Goal: Task Accomplishment & Management: Use online tool/utility

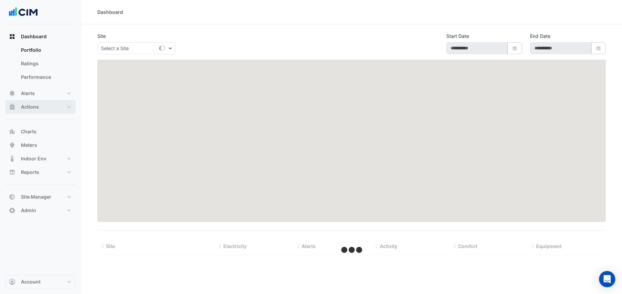
click at [32, 107] on span "Actions" at bounding box center [30, 106] width 18 height 7
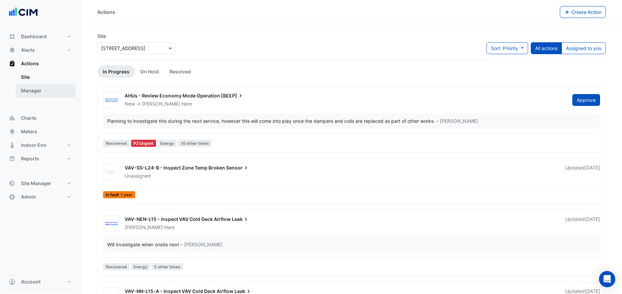
click at [50, 89] on link "Manager" at bounding box center [46, 91] width 60 height 14
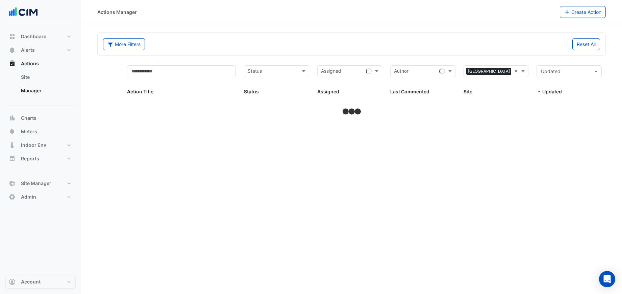
select select "***"
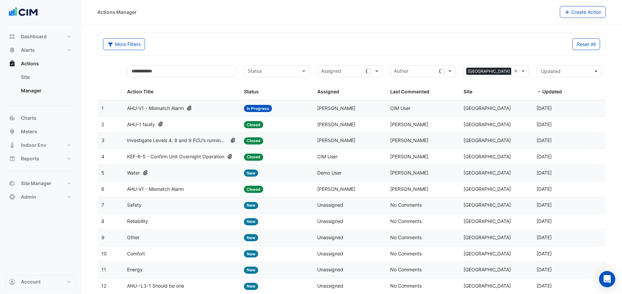
click at [250, 91] on span "Status" at bounding box center [251, 92] width 15 height 6
click at [323, 92] on span "Assigned" at bounding box center [328, 92] width 22 height 6
click at [540, 92] on span at bounding box center [538, 91] width 5 height 5
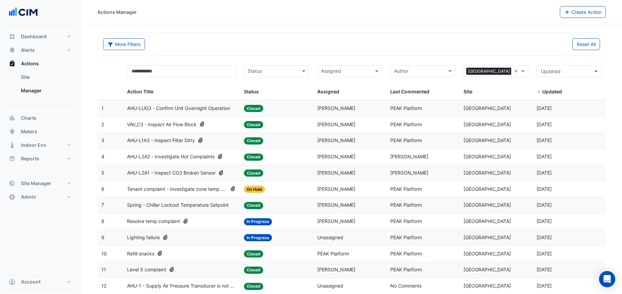
click at [540, 92] on span at bounding box center [538, 91] width 5 height 5
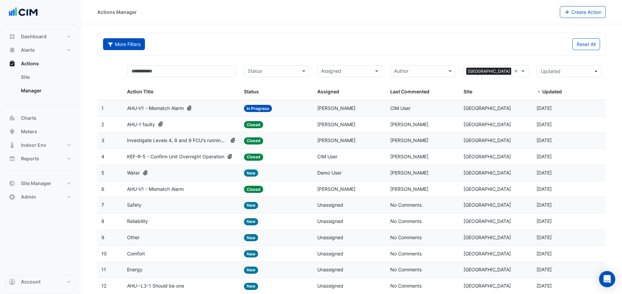
click at [135, 48] on button "More Filters" at bounding box center [124, 44] width 42 height 12
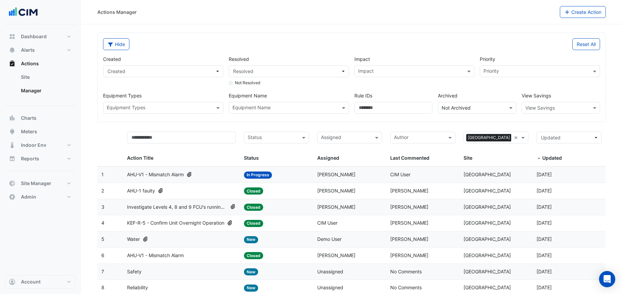
scroll to position [0, 0]
click at [535, 107] on input "text" at bounding box center [553, 107] width 57 height 7
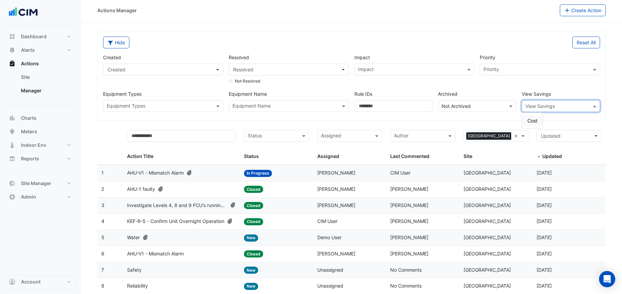
click at [532, 123] on span "Cost" at bounding box center [532, 121] width 10 height 6
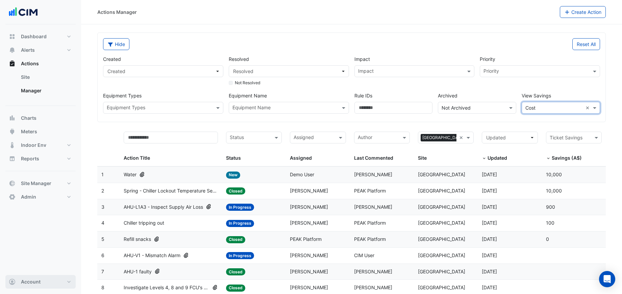
drag, startPoint x: 49, startPoint y: 285, endPoint x: 48, endPoint y: 270, distance: 14.9
click at [49, 284] on button "Account" at bounding box center [40, 282] width 70 height 14
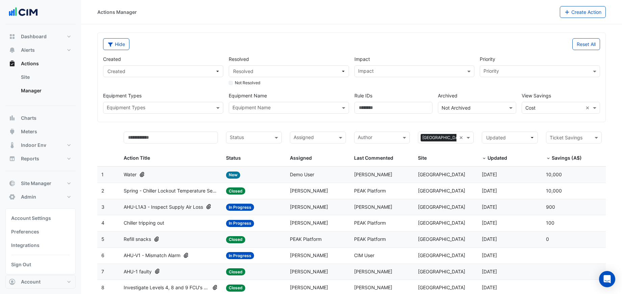
click at [48, 268] on link "Sign Out" at bounding box center [40, 264] width 64 height 14
